Goal: Complete application form: Complete application form

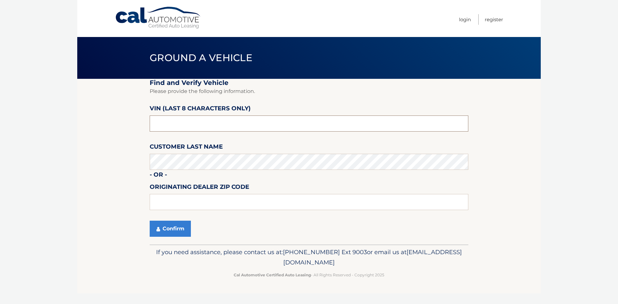
drag, startPoint x: 192, startPoint y: 124, endPoint x: 152, endPoint y: 124, distance: 40.2
click at [152, 124] on input "text" at bounding box center [309, 123] width 318 height 16
click at [194, 126] on input "text" at bounding box center [309, 123] width 318 height 16
drag, startPoint x: 186, startPoint y: 121, endPoint x: 138, endPoint y: 123, distance: 47.3
click at [138, 123] on section "Find and Verify Vehicle Please provide the following information. VIN (last 8 c…" at bounding box center [308, 162] width 463 height 166
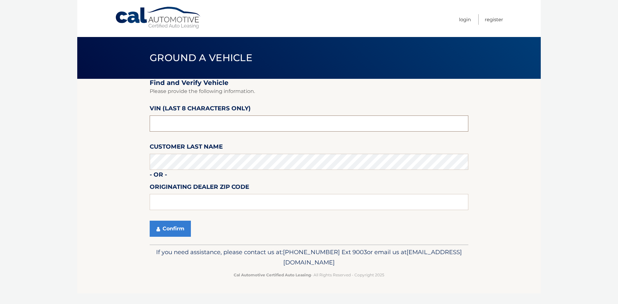
paste input "NC547352"
type input "NC547352"
click at [178, 200] on input "text" at bounding box center [309, 202] width 318 height 16
type input "10314"
click at [184, 231] on button "Confirm" at bounding box center [170, 229] width 41 height 16
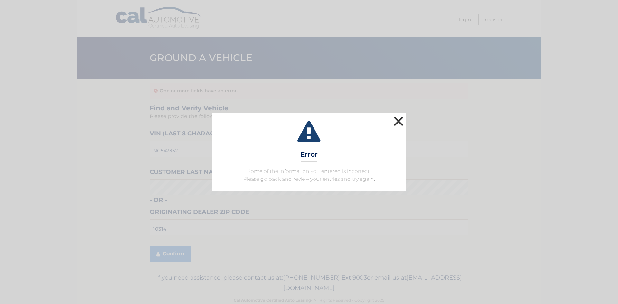
click at [395, 117] on button "×" at bounding box center [398, 121] width 13 height 13
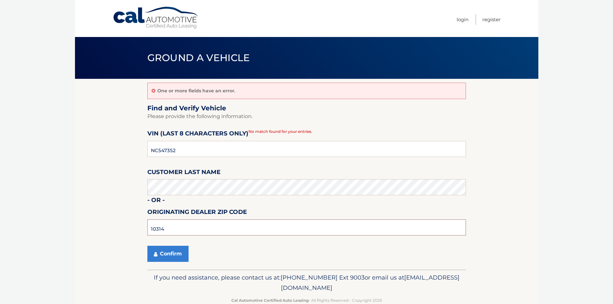
drag, startPoint x: 143, startPoint y: 228, endPoint x: 117, endPoint y: 228, distance: 26.4
click at [117, 228] on section "One or more fields have an error. Find and Verify Vehicle Please provide the fo…" at bounding box center [306, 174] width 463 height 191
click at [168, 247] on button "Confirm" at bounding box center [167, 254] width 41 height 16
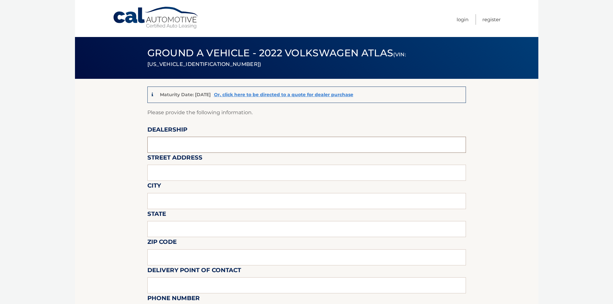
click at [184, 142] on input "text" at bounding box center [306, 145] width 318 height 16
type input "ISLAND VOLKSWAGEN"
type input "[STREET_ADDRESS]"
type input "[GEOGRAPHIC_DATA]"
type input "NY"
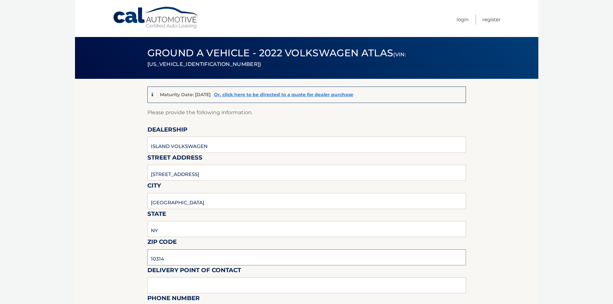
type input "10314"
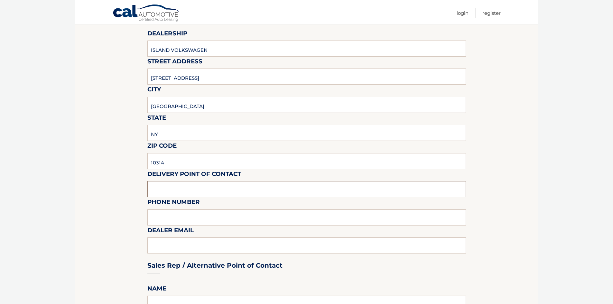
scroll to position [96, 0]
type input "ANGEL"
click at [184, 215] on input "text" at bounding box center [306, 217] width 318 height 16
type input "3479961096"
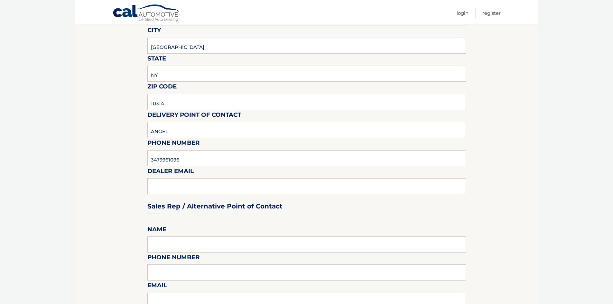
scroll to position [161, 0]
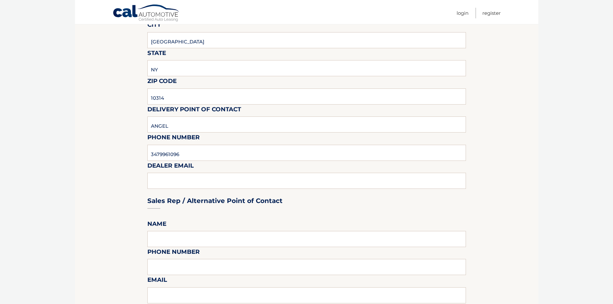
click at [206, 178] on div "Sales Rep / Alternative Point of Contact" at bounding box center [306, 188] width 318 height 45
click at [207, 183] on div "Sales Rep / Alternative Point of Contact" at bounding box center [306, 188] width 318 height 45
click at [193, 183] on div "Sales Rep / Alternative Point of Contact" at bounding box center [306, 188] width 318 height 45
click at [206, 154] on input "3479961096" at bounding box center [306, 153] width 318 height 16
click at [181, 185] on div "Sales Rep / Alternative Point of Contact" at bounding box center [306, 188] width 318 height 45
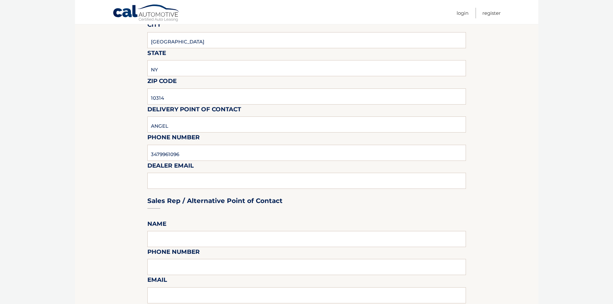
click at [185, 177] on div "Sales Rep / Alternative Point of Contact" at bounding box center [306, 188] width 318 height 45
click at [200, 179] on div "Sales Rep / Alternative Point of Contact" at bounding box center [306, 188] width 318 height 45
click at [189, 184] on div "Sales Rep / Alternative Point of Contact" at bounding box center [306, 188] width 318 height 45
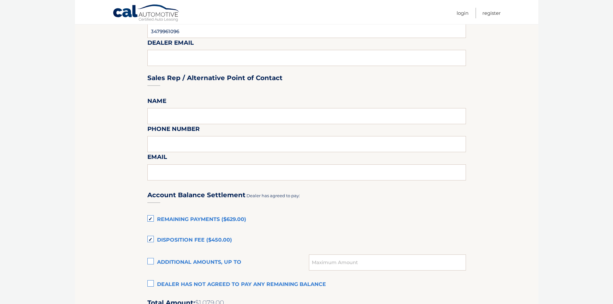
scroll to position [225, 0]
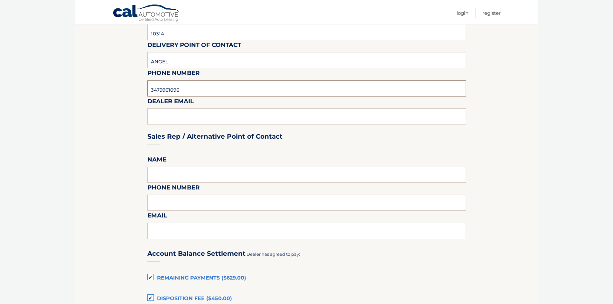
click at [209, 92] on input "3479961096" at bounding box center [306, 88] width 318 height 16
click at [194, 114] on div "Sales Rep / Alternative Point of Contact" at bounding box center [306, 124] width 318 height 45
click at [168, 176] on input "text" at bounding box center [306, 175] width 318 height 16
click at [223, 153] on fieldset "Please provide the following information. Dealership ISLAND VOLKSWAGEN Street A…" at bounding box center [306, 221] width 318 height 676
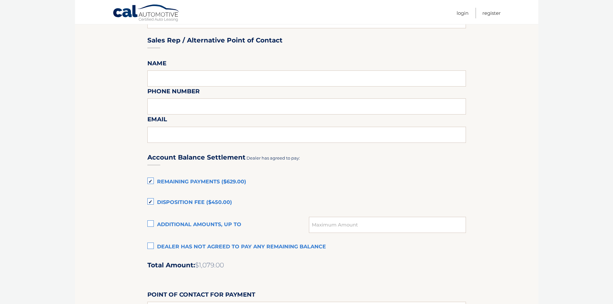
scroll to position [322, 0]
click at [152, 179] on label "Remaining Payments ($629.00)" at bounding box center [306, 181] width 318 height 13
click at [0, 0] on input "Remaining Payments ($629.00)" at bounding box center [0, 0] width 0 height 0
click at [152, 201] on label "Disposition Fee ($450.00)" at bounding box center [306, 202] width 318 height 13
click at [0, 0] on input "Disposition Fee ($450.00)" at bounding box center [0, 0] width 0 height 0
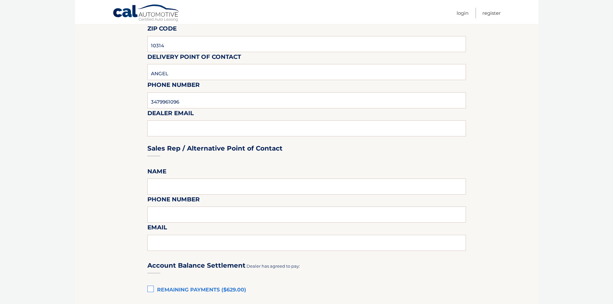
scroll to position [193, 0]
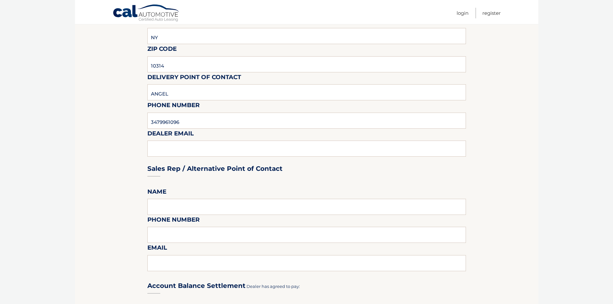
click at [189, 152] on div "Sales Rep / Alternative Point of Contact" at bounding box center [306, 156] width 318 height 45
click at [188, 146] on div "Sales Rep / Alternative Point of Contact" at bounding box center [306, 156] width 318 height 45
click at [170, 205] on input "text" at bounding box center [306, 207] width 318 height 16
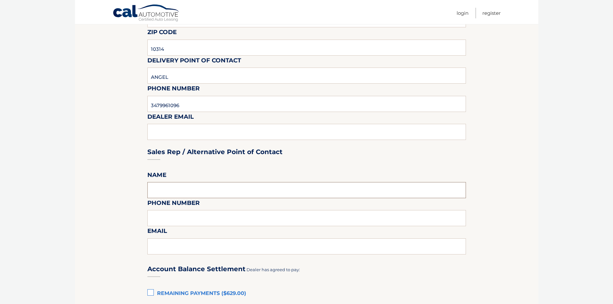
scroll to position [225, 0]
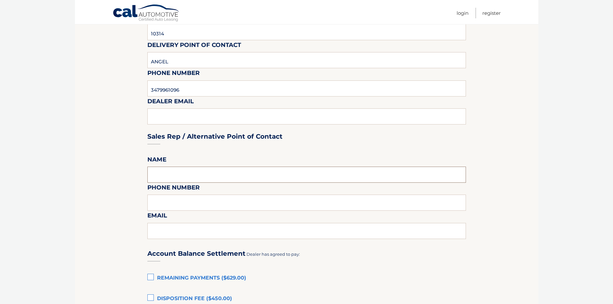
type input "R"
type input "TIMUR TEN"
type input "9179751275"
type input "TIM@MYISLANDVW.COM"
click at [137, 157] on section "Maturity Date: 10/11/2025 Or, click here to be directed to a quote for dealer p…" at bounding box center [306, 206] width 463 height 705
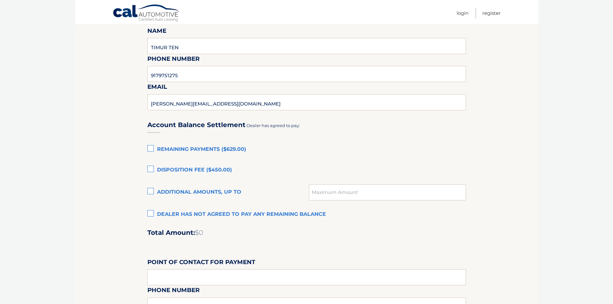
scroll to position [386, 0]
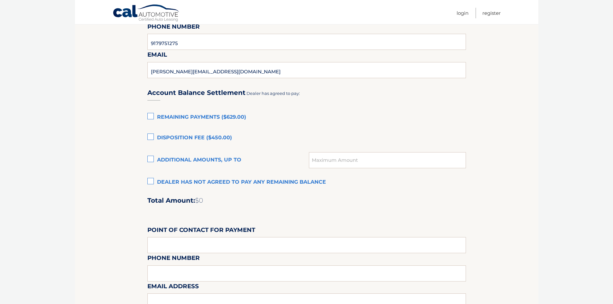
click at [147, 183] on section "Maturity Date: 10/11/2025 Or, click here to be directed to a quote for dealer p…" at bounding box center [306, 45] width 463 height 705
click at [150, 180] on label "Dealer has not agreed to pay any remaining balance" at bounding box center [306, 182] width 318 height 13
click at [0, 0] on input "Dealer has not agreed to pay any remaining balance" at bounding box center [0, 0] width 0 height 0
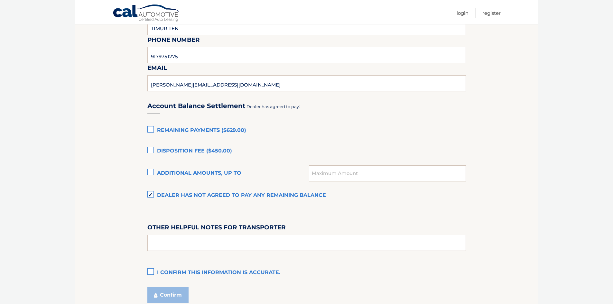
scroll to position [428, 0]
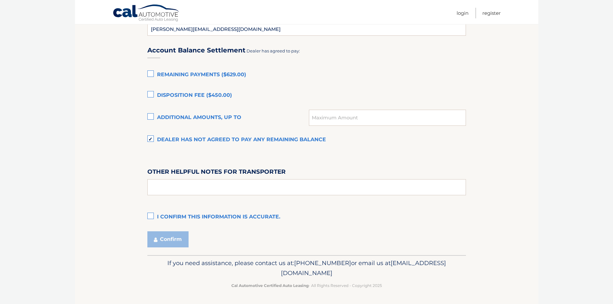
click at [153, 214] on label "I confirm this information is accurate." at bounding box center [306, 217] width 318 height 13
click at [0, 0] on input "I confirm this information is accurate." at bounding box center [0, 0] width 0 height 0
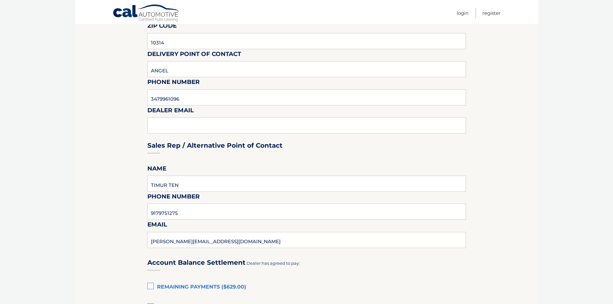
scroll to position [396, 0]
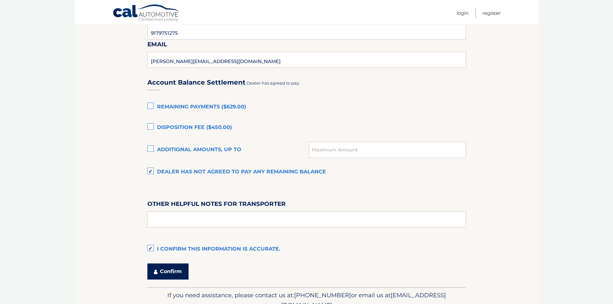
click at [179, 274] on button "Confirm" at bounding box center [167, 271] width 41 height 16
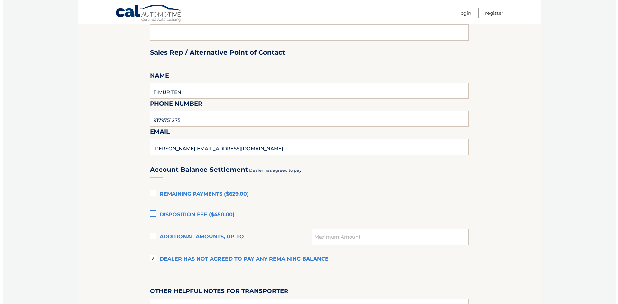
scroll to position [203, 0]
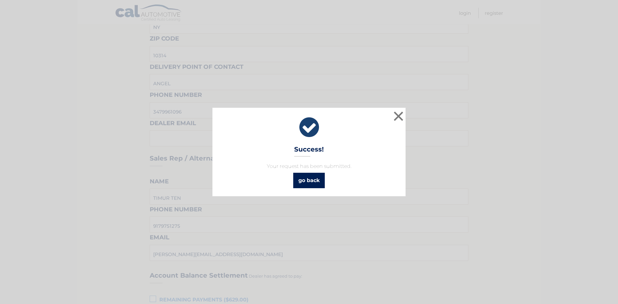
click at [315, 181] on link "go back" at bounding box center [309, 180] width 32 height 15
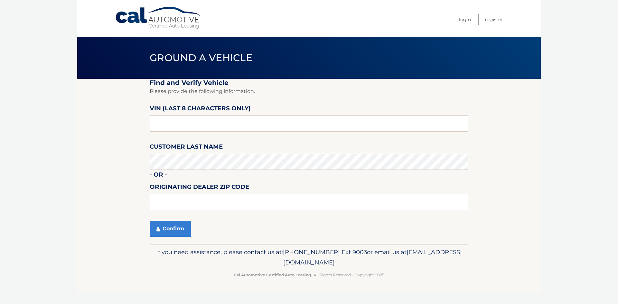
click at [109, 111] on section "Find and Verify Vehicle Please provide the following information. VIN (last 8 c…" at bounding box center [308, 162] width 463 height 166
click at [345, 96] on fieldset "Find and Verify Vehicle Please provide the following information. VIN (last 8 c…" at bounding box center [309, 162] width 318 height 166
click at [565, 82] on body "Cal Automotive Menu Login Register Ground a Vehicle" at bounding box center [309, 152] width 618 height 304
